Goal: Find specific page/section: Find specific page/section

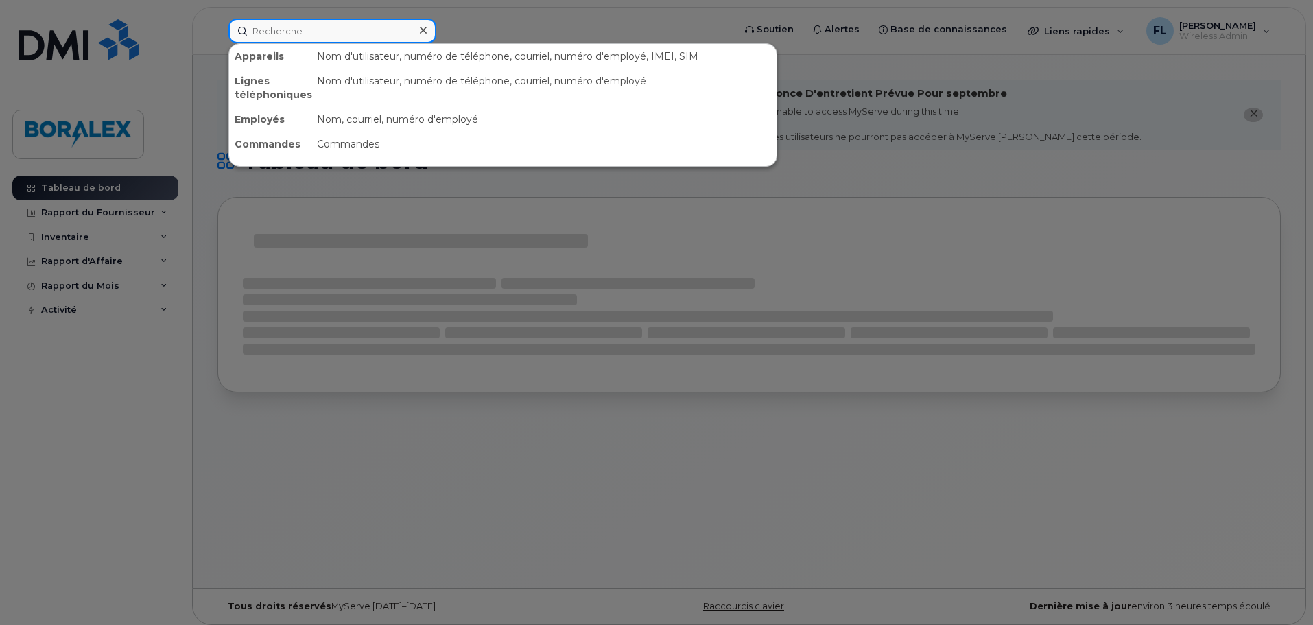
click at [331, 30] on input at bounding box center [332, 31] width 208 height 25
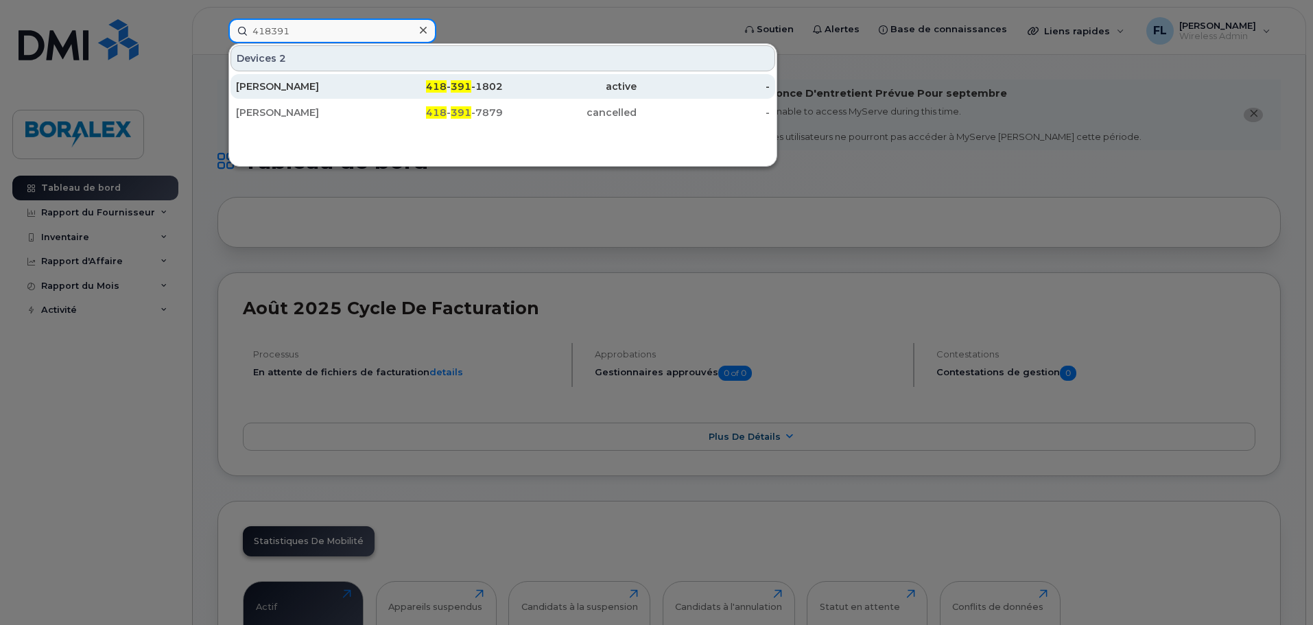
type input "418391"
click at [442, 82] on span "418" at bounding box center [436, 86] width 21 height 12
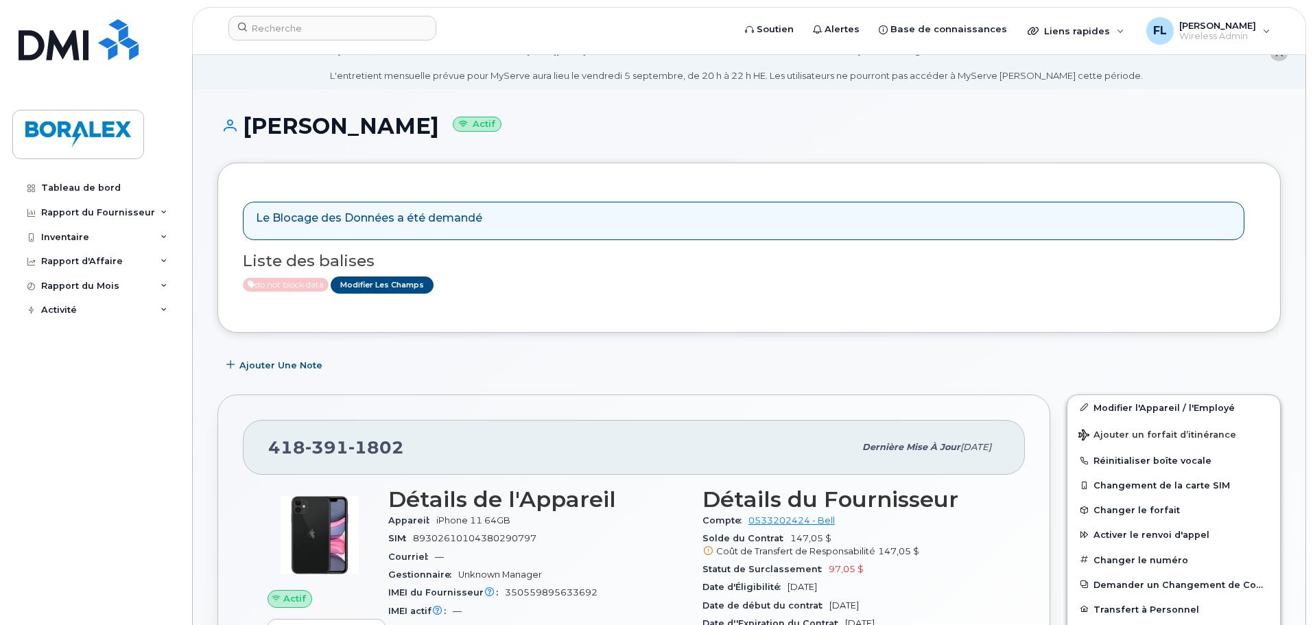
scroll to position [137, 0]
